Goal: Find specific page/section: Find specific page/section

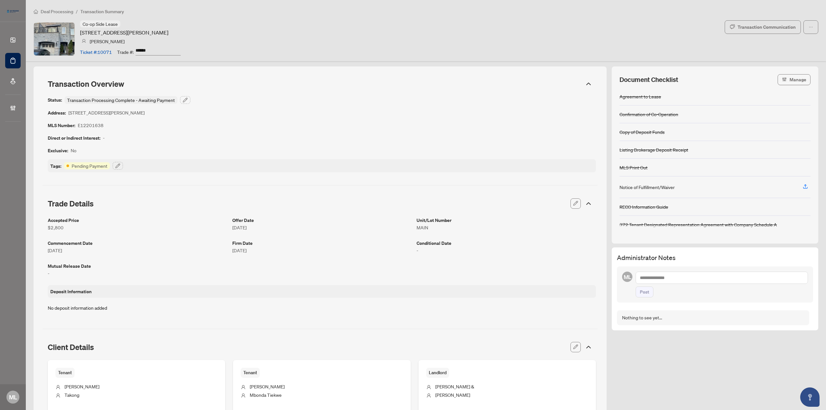
scroll to position [502, 0]
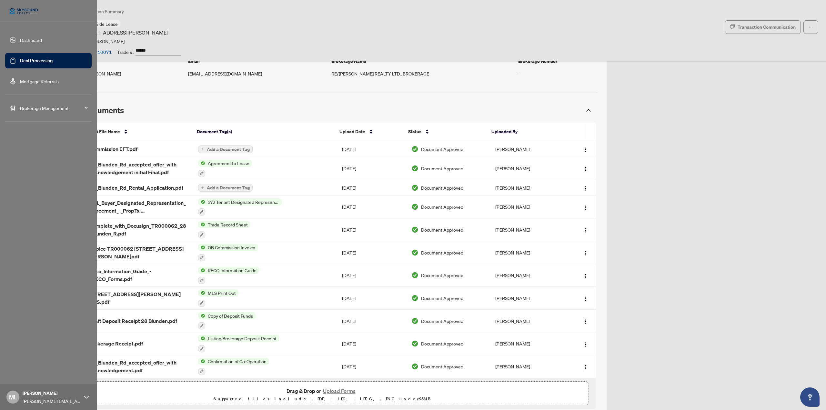
click at [20, 60] on link "Deal Processing" at bounding box center [36, 61] width 33 height 6
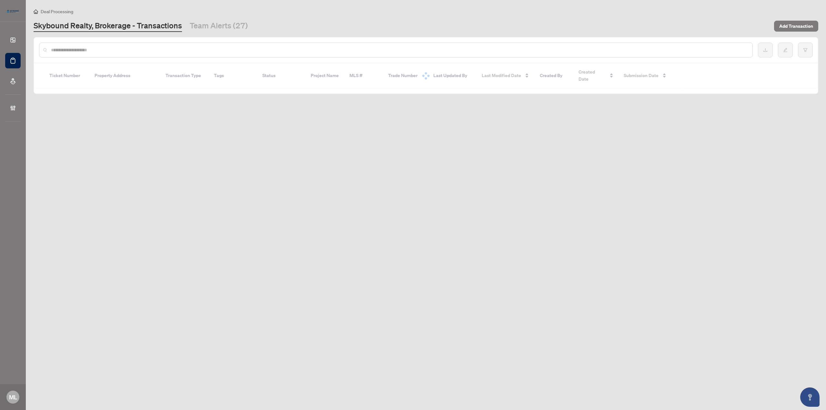
drag, startPoint x: 136, startPoint y: 55, endPoint x: 139, endPoint y: 50, distance: 5.4
click at [137, 53] on div at bounding box center [396, 50] width 714 height 15
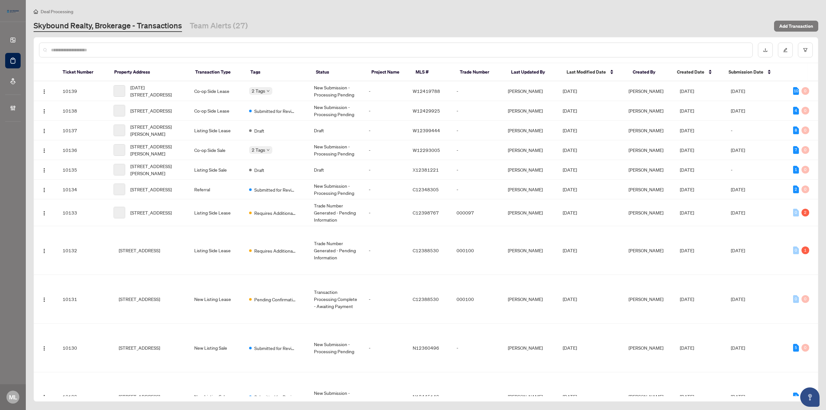
click at [139, 48] on input "text" at bounding box center [399, 49] width 697 height 7
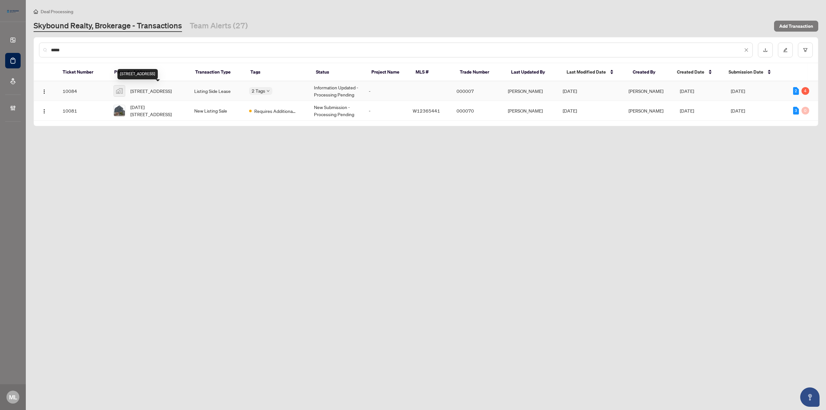
type input "*****"
click at [147, 88] on span "[STREET_ADDRESS]" at bounding box center [150, 90] width 41 height 7
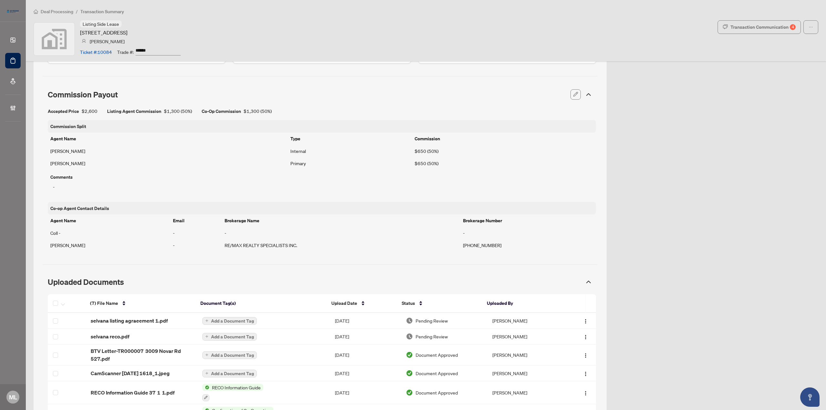
scroll to position [452, 0]
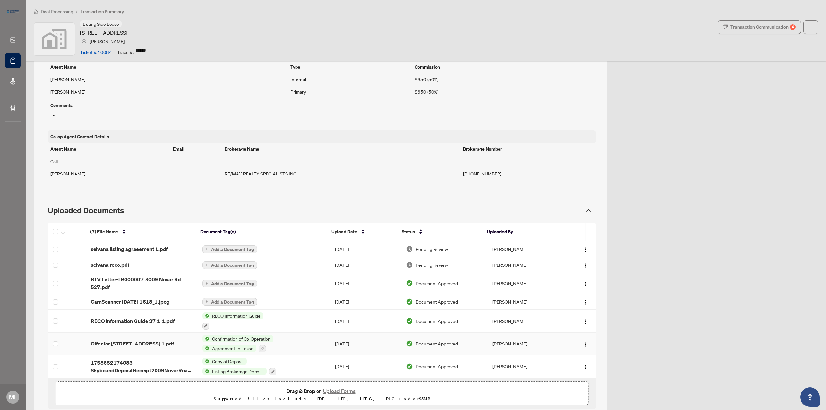
click at [164, 341] on span "Offer for 3009 Novar Rd 527 1.pdf" at bounding box center [132, 344] width 83 height 8
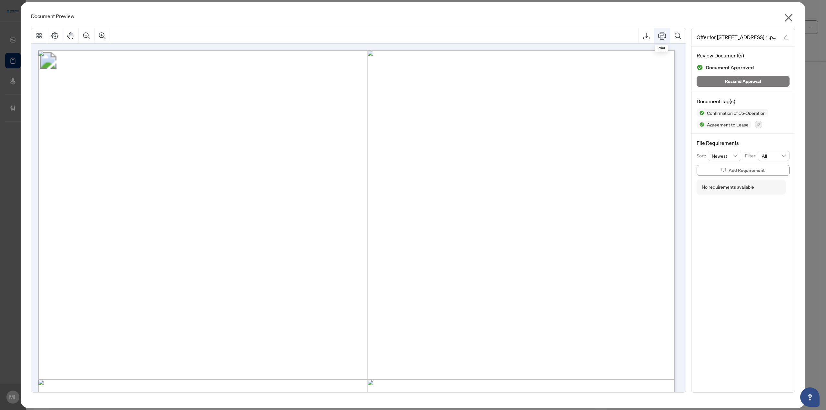
click at [662, 35] on icon "Print" at bounding box center [663, 36] width 8 height 8
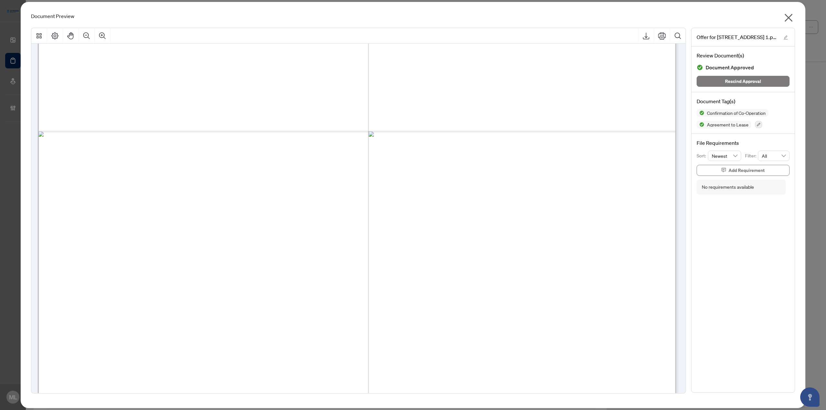
scroll to position [4519, 0]
click at [788, 15] on icon "close" at bounding box center [789, 18] width 10 height 10
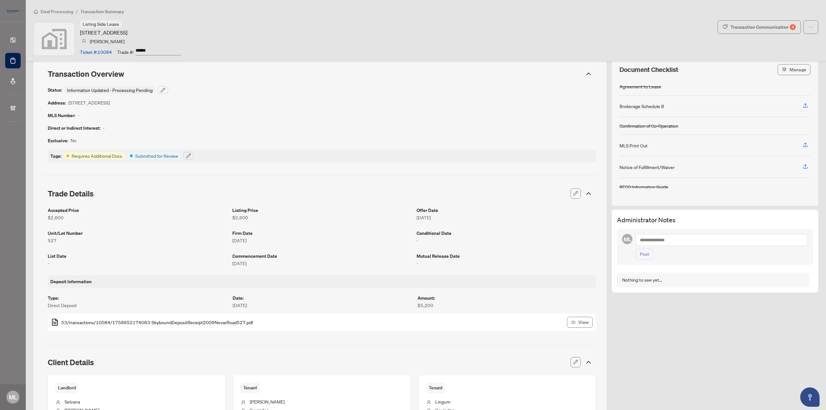
scroll to position [0, 0]
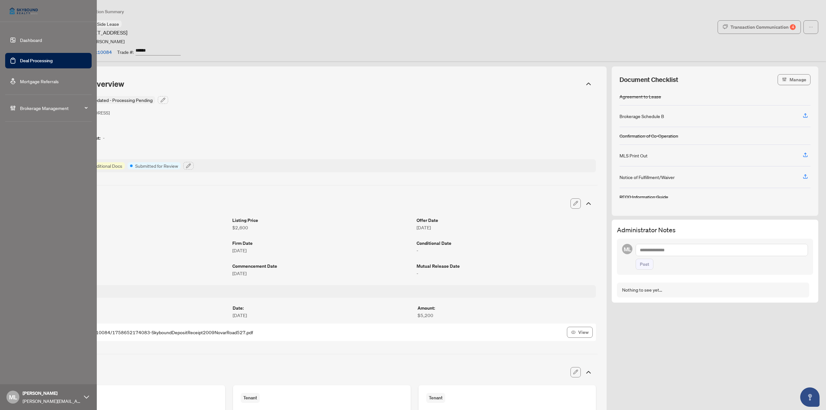
click at [20, 59] on link "Deal Processing" at bounding box center [36, 61] width 33 height 6
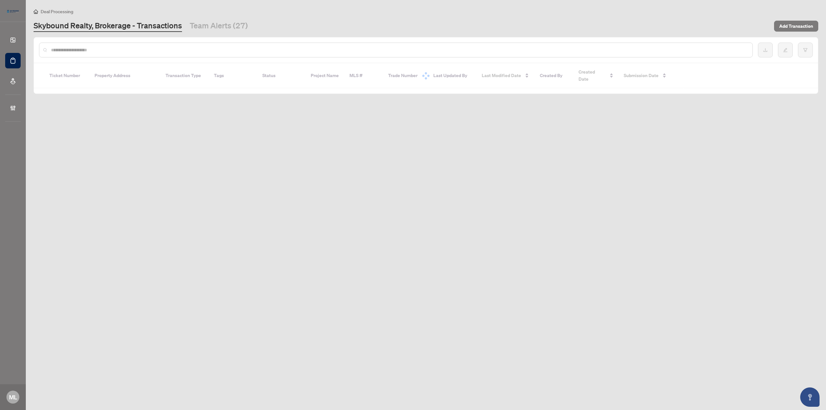
click at [134, 50] on input "text" at bounding box center [399, 49] width 697 height 7
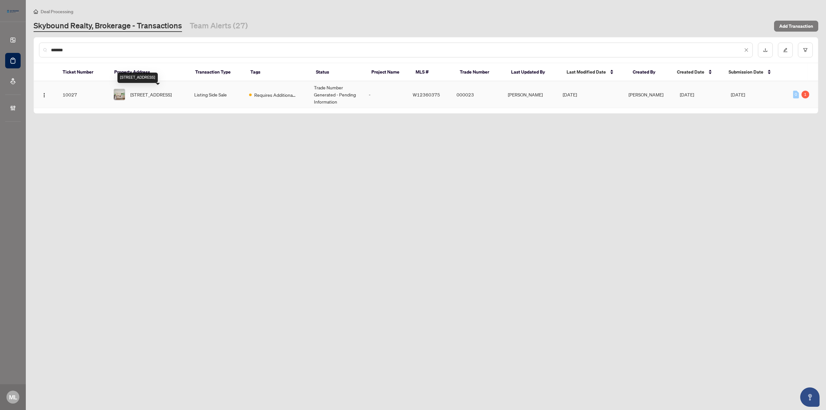
type input "*******"
click at [172, 95] on span "34 Appledale Rd, Toronto, Ontario M9B 5G4, Canada" at bounding box center [150, 94] width 41 height 7
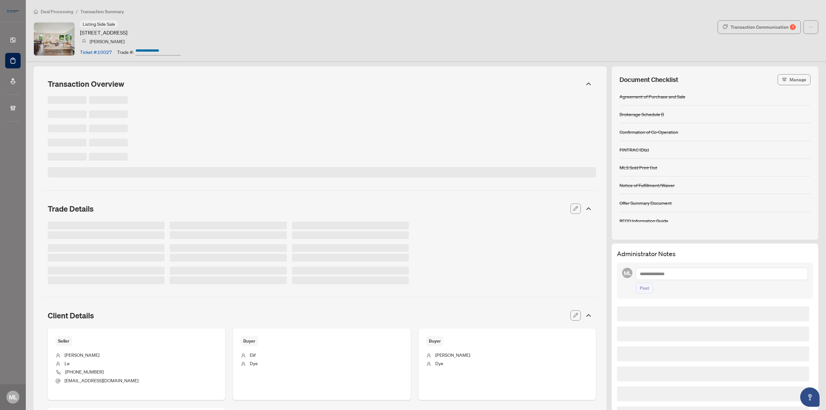
type input "******"
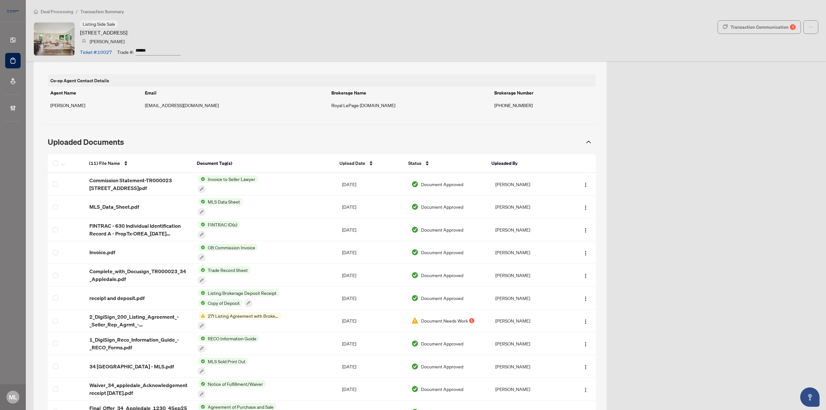
scroll to position [690, 0]
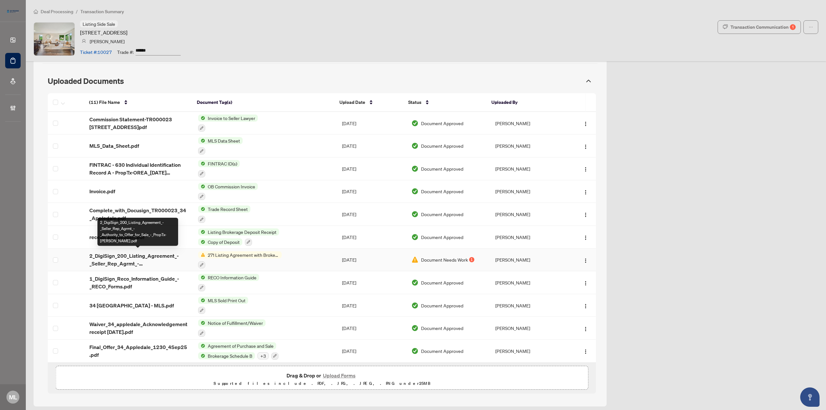
click at [110, 257] on span "2_DigiSign_200_Listing_Agreement_-_Seller_Rep_Agrmt_-_Authority_to_Offer_for_Sa…" at bounding box center [138, 259] width 98 height 15
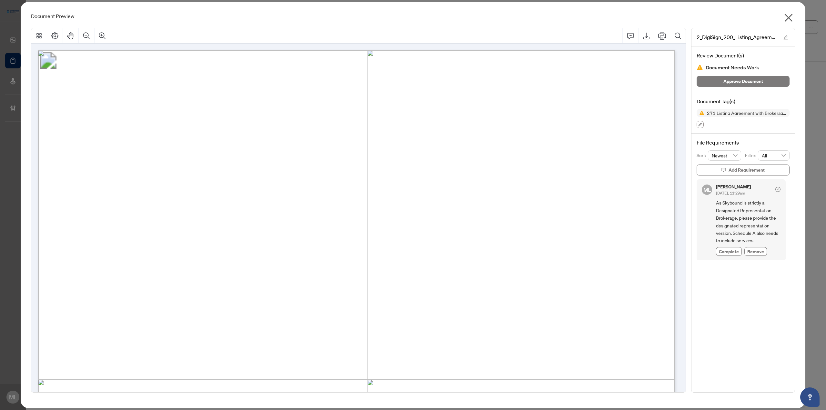
click at [699, 126] on button "button" at bounding box center [700, 124] width 7 height 7
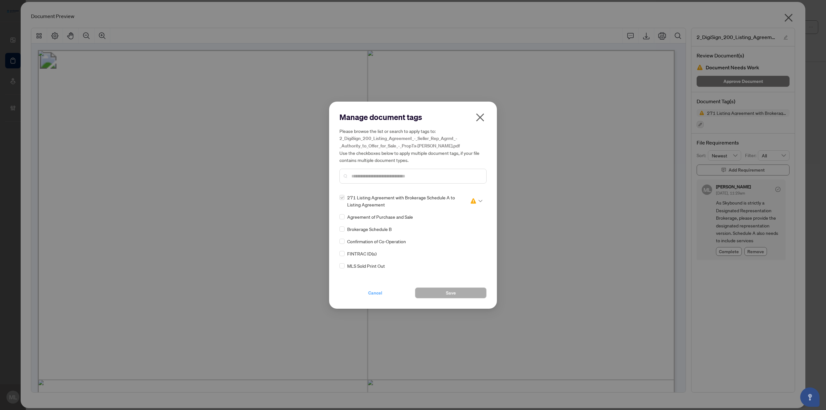
click at [383, 294] on button "Cancel" at bounding box center [376, 293] width 72 height 11
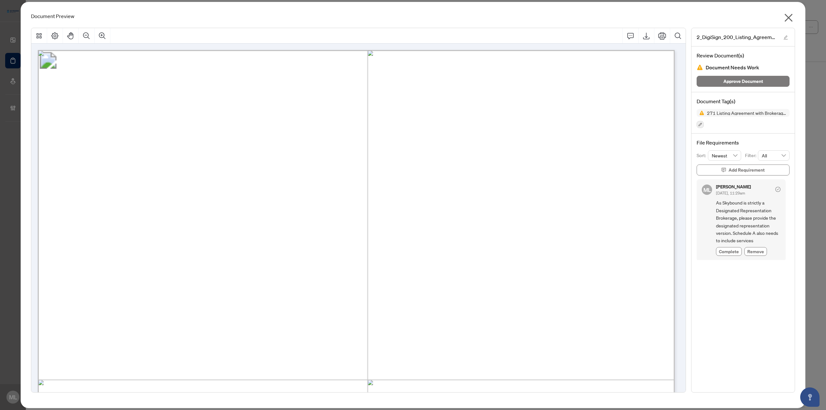
click at [786, 14] on icon "close" at bounding box center [789, 18] width 10 height 10
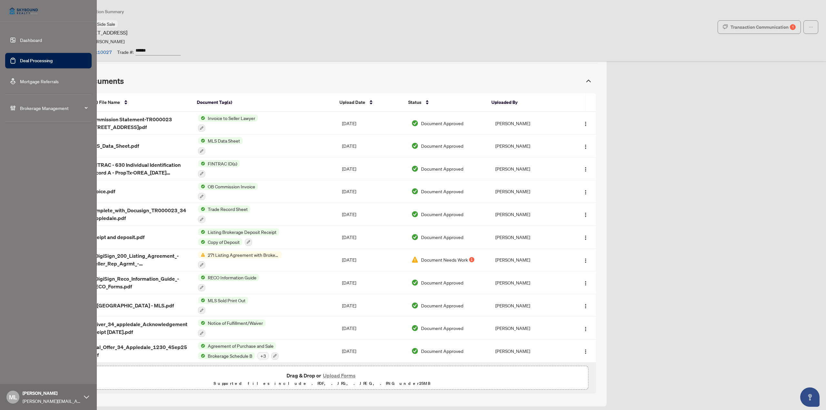
click at [20, 62] on link "Deal Processing" at bounding box center [36, 61] width 33 height 6
